Goal: Check status: Check status

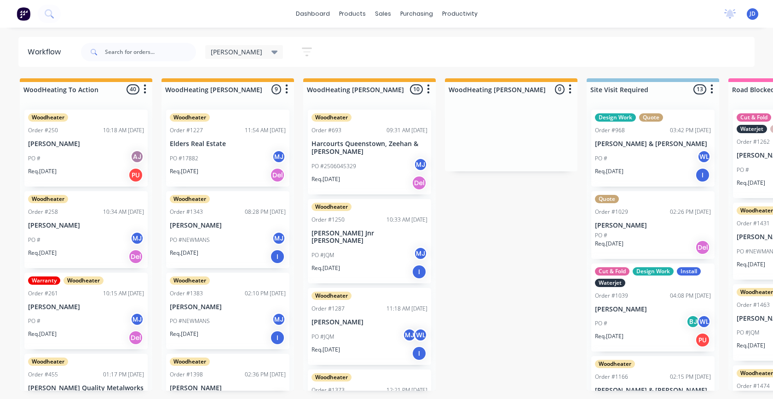
scroll to position [75, 0]
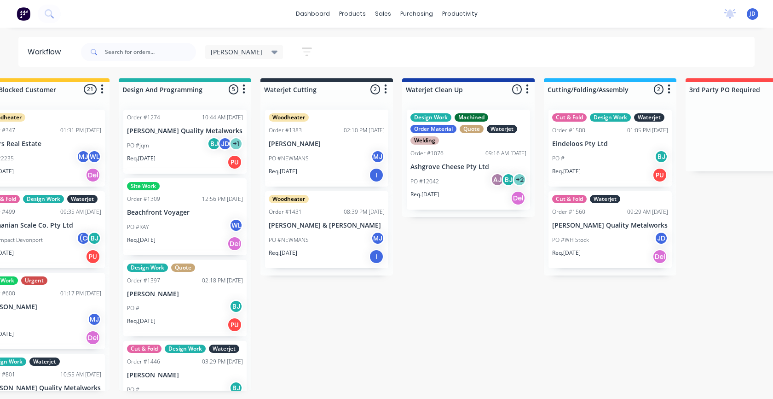
scroll to position [0, 963]
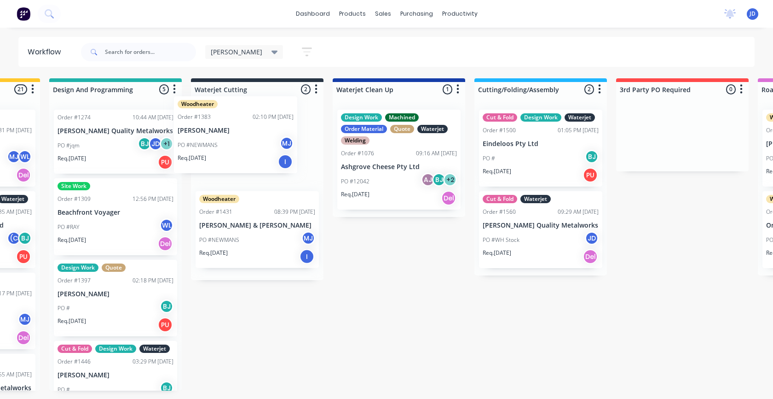
drag, startPoint x: 265, startPoint y: 151, endPoint x: 261, endPoint y: 206, distance: 55.3
click at [254, 140] on div "Woodheater Order #1383 02:10 PM [DATE] [PERSON_NAME] PO #[PERSON_NAME] Req. [DA…" at bounding box center [257, 191] width 133 height 178
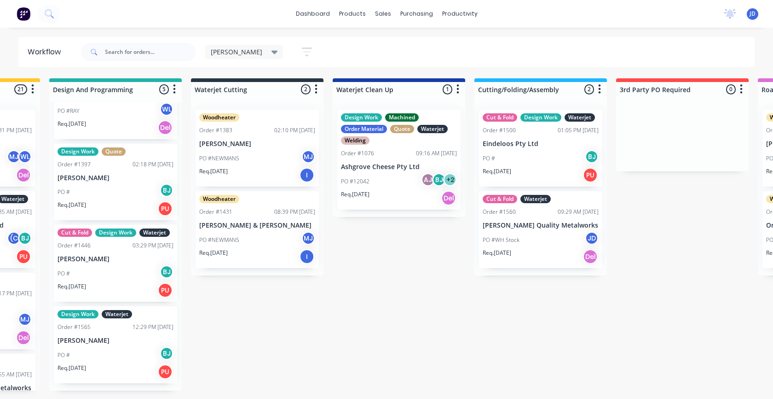
scroll to position [0, 375]
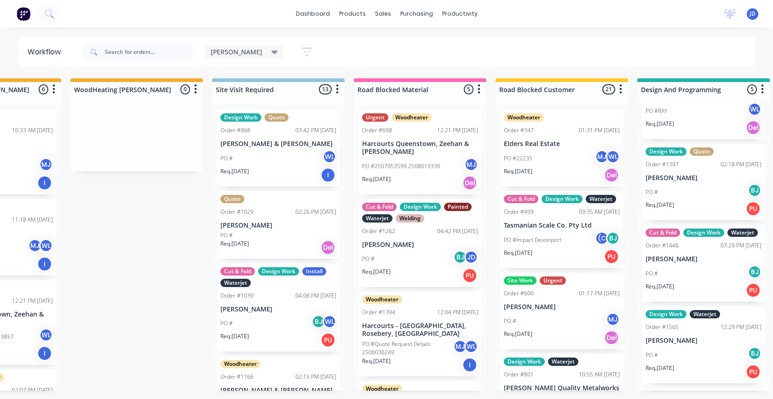
click at [405, 167] on p "PO #2507053599 2508019330" at bounding box center [401, 166] width 78 height 8
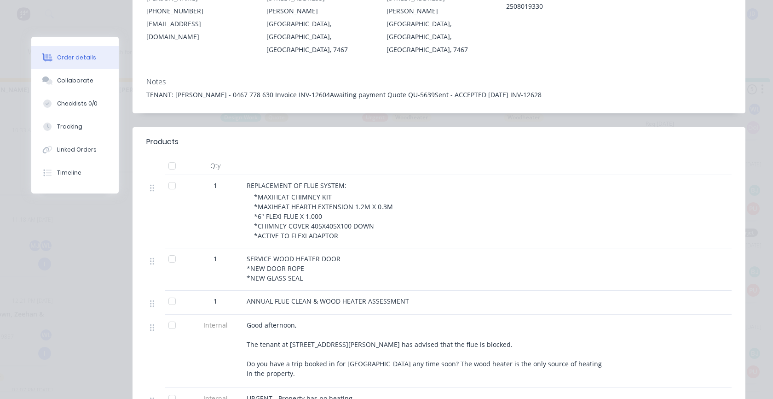
scroll to position [110, 0]
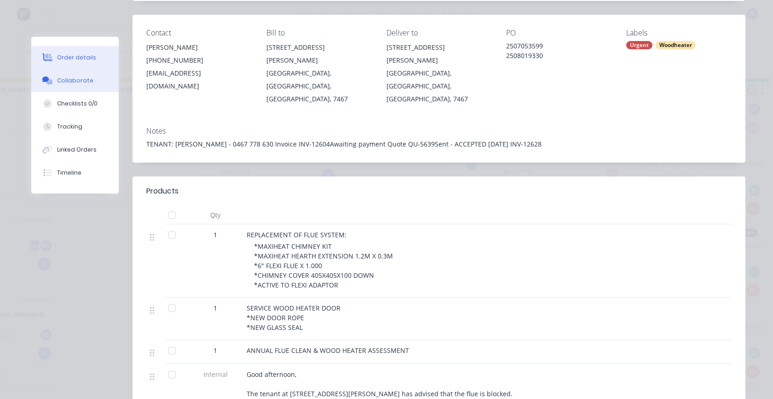
click at [59, 86] on button "Collaborate" at bounding box center [74, 80] width 87 height 23
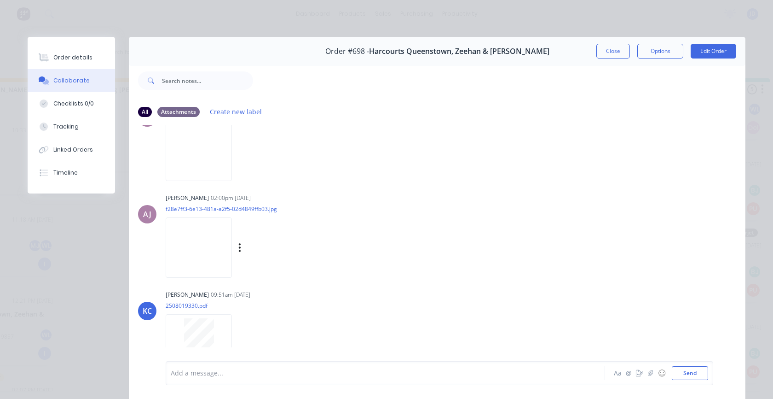
scroll to position [490, 0]
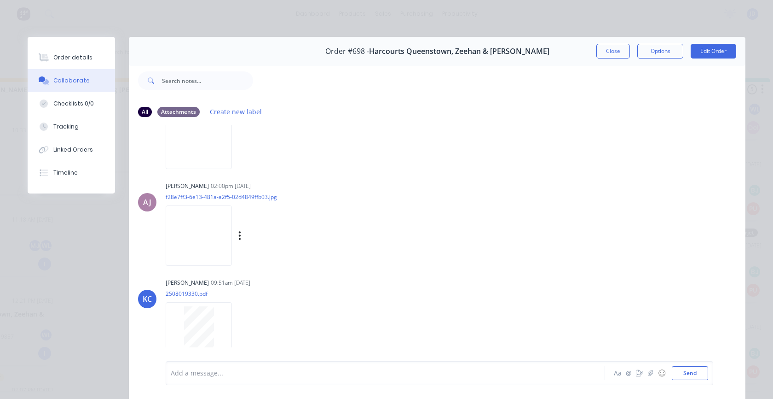
click at [201, 229] on img at bounding box center [199, 235] width 66 height 60
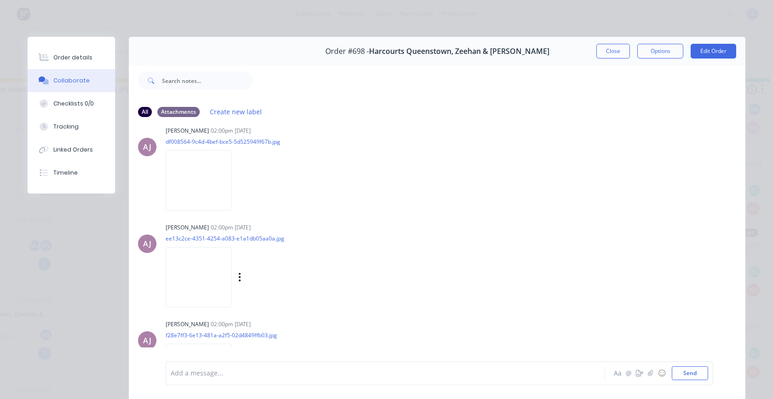
scroll to position [214, 0]
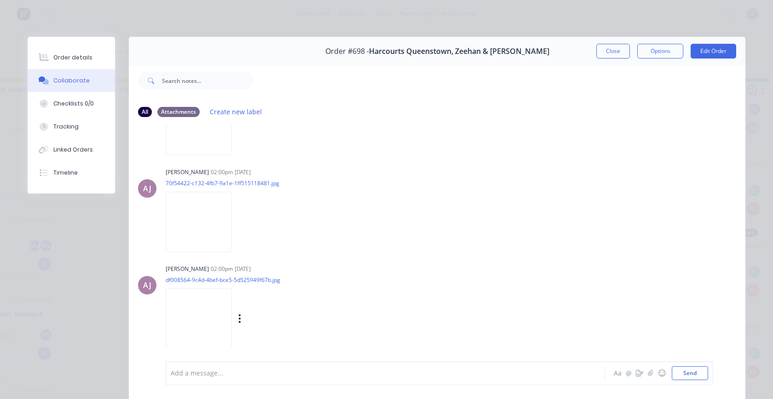
click at [210, 312] on img at bounding box center [199, 318] width 66 height 60
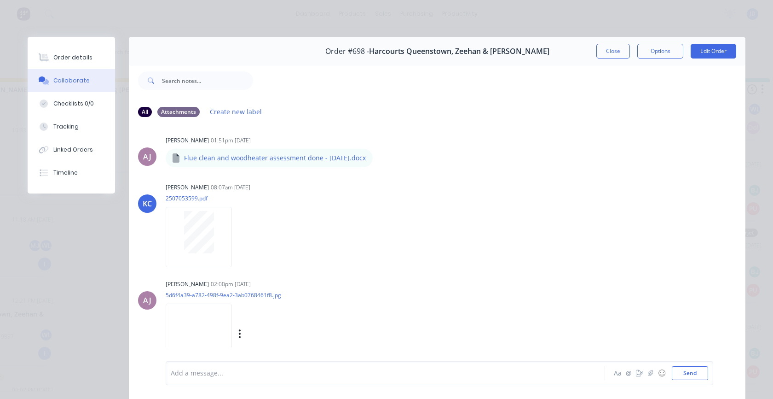
scroll to position [0, 0]
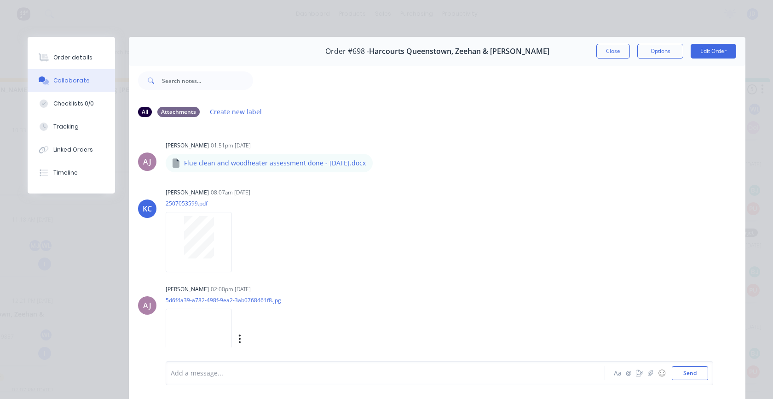
click at [206, 337] on img at bounding box center [199, 338] width 66 height 60
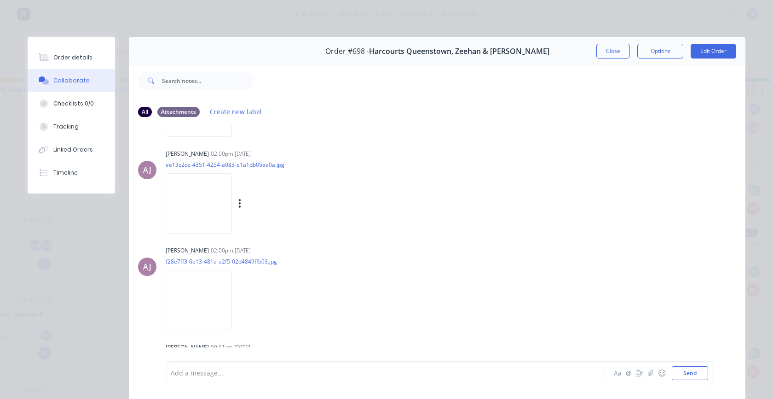
scroll to position [490, 0]
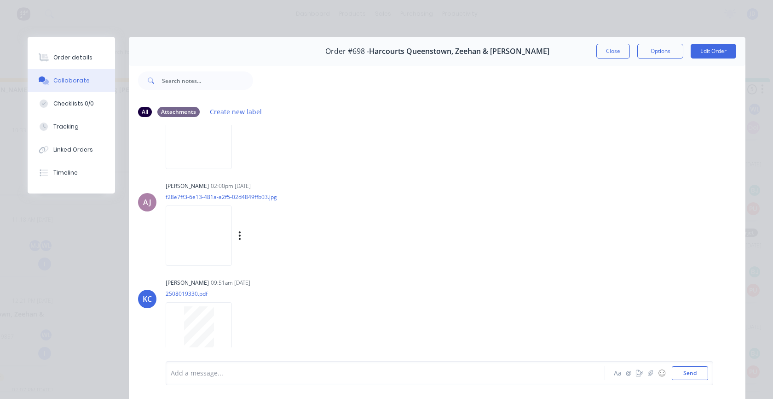
click at [204, 248] on img at bounding box center [199, 235] width 66 height 60
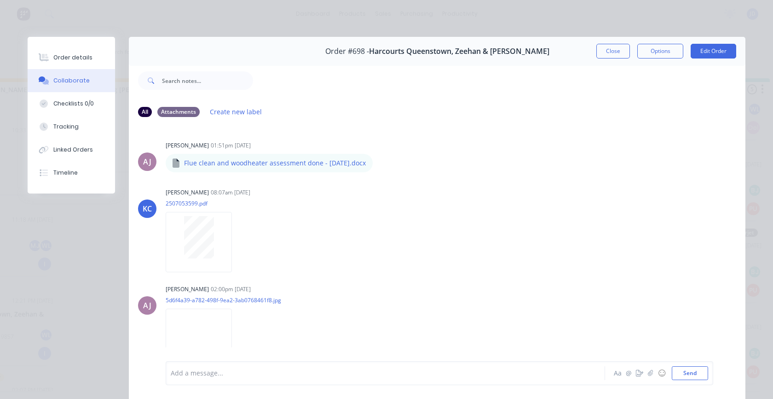
scroll to position [276, 0]
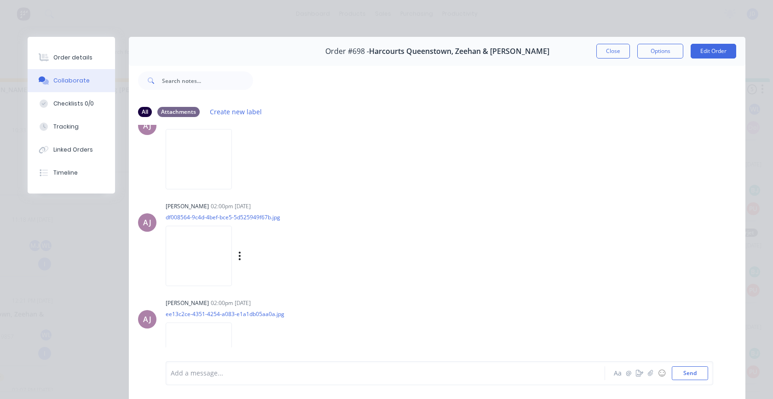
click at [210, 253] on img at bounding box center [199, 255] width 66 height 60
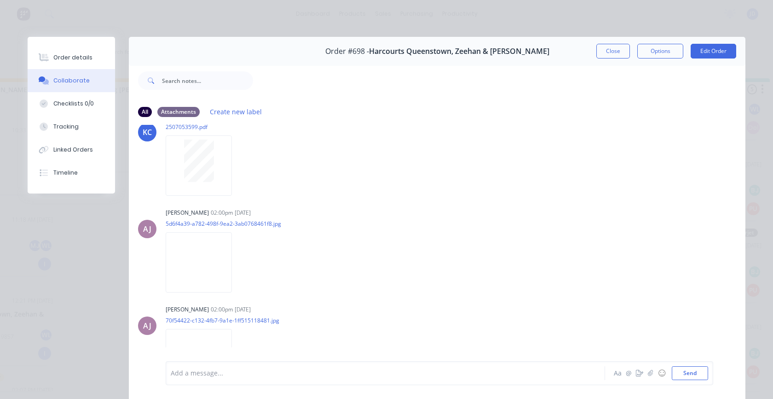
scroll to position [75, 0]
click at [204, 254] on img at bounding box center [199, 263] width 66 height 60
